Goal: Task Accomplishment & Management: Use online tool/utility

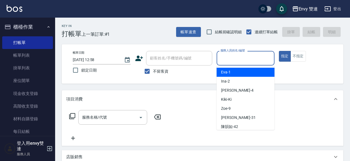
click at [236, 55] on input "服務人員姓名/編號" at bounding box center [245, 58] width 53 height 10
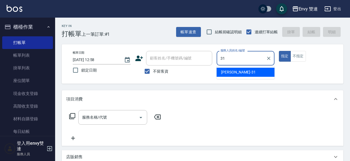
type input "Lina-31"
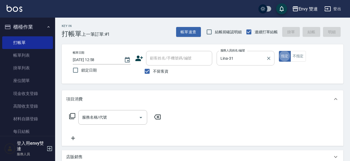
type button "true"
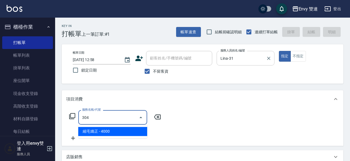
type input "縮毛矯正 (304)"
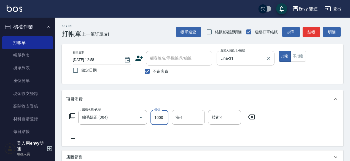
type input "1000"
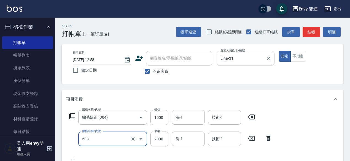
type input "日本結構二段式(503)"
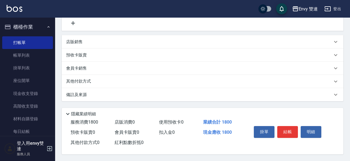
scroll to position [139, 0]
type input "800"
click at [290, 128] on button "結帳" at bounding box center [287, 132] width 21 height 12
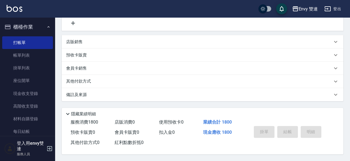
type input "[DATE] 14:13"
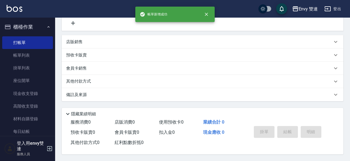
scroll to position [0, 0]
